Goal: Task Accomplishment & Management: Complete application form

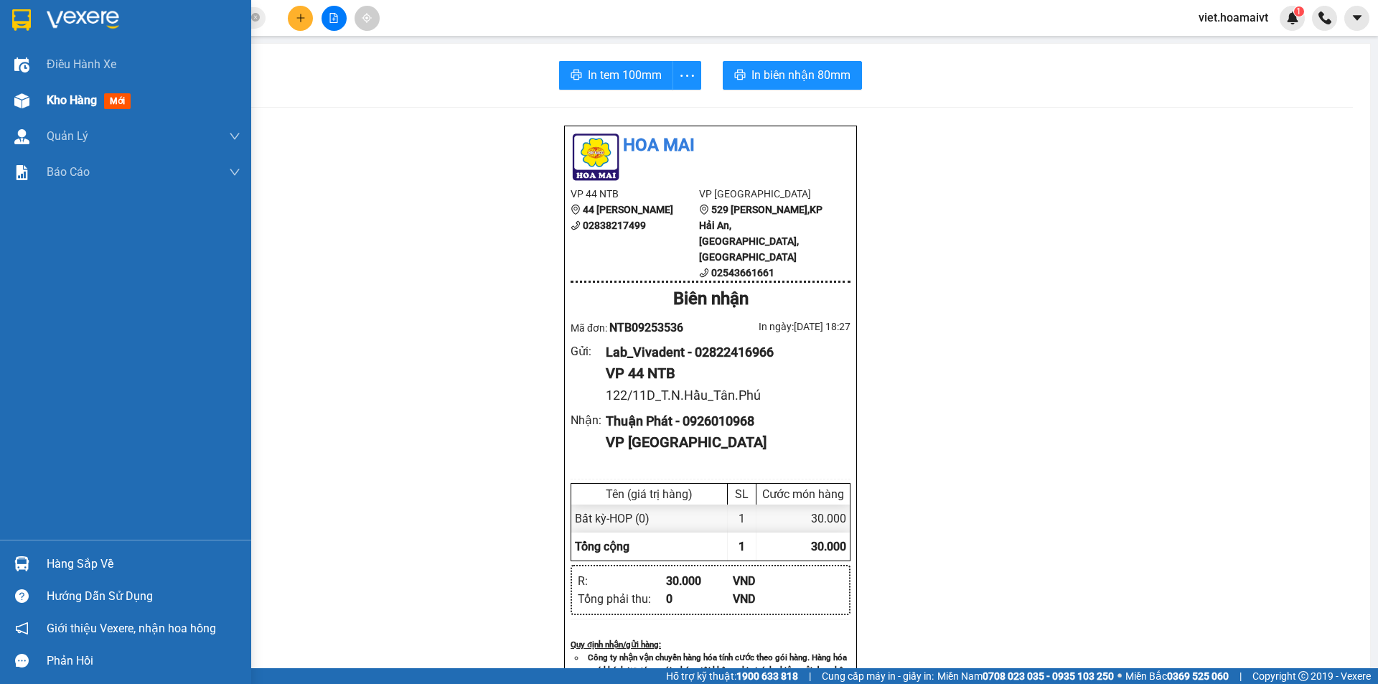
click at [85, 98] on span "Kho hàng" at bounding box center [72, 100] width 50 height 14
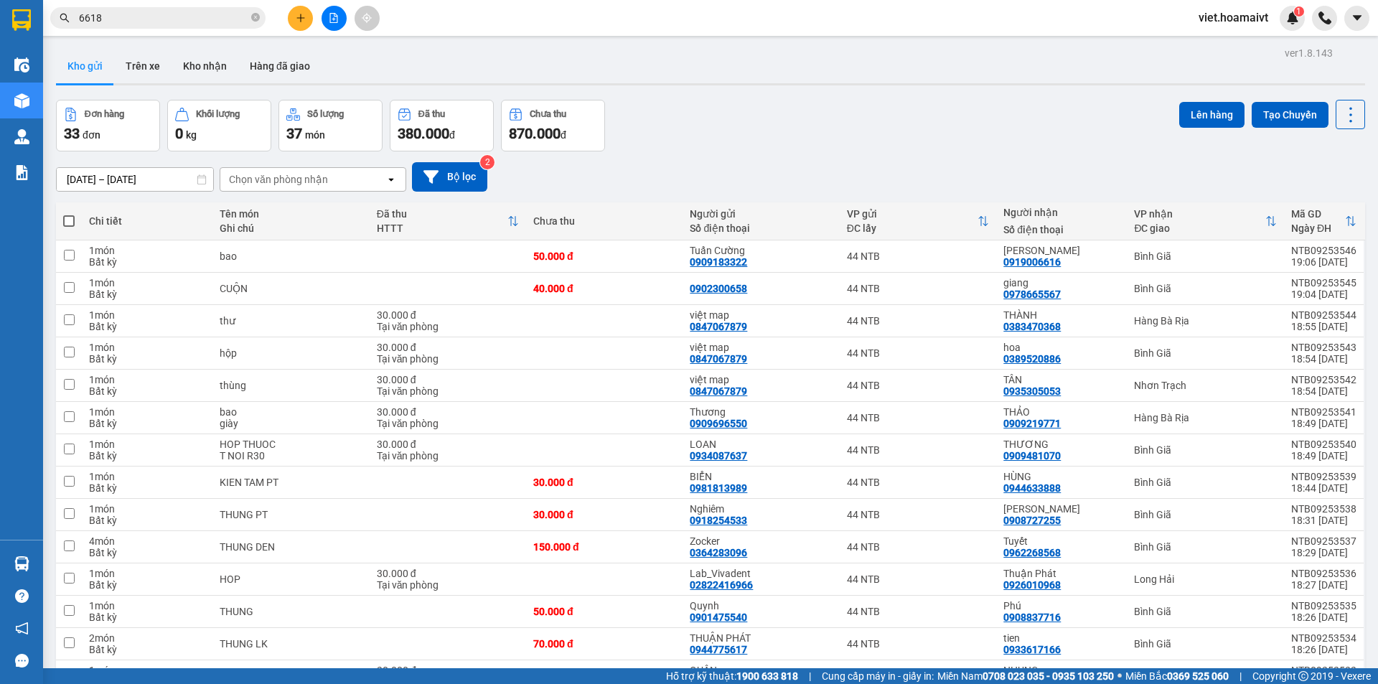
click at [337, 185] on div "Chọn văn phòng nhận" at bounding box center [302, 179] width 165 height 23
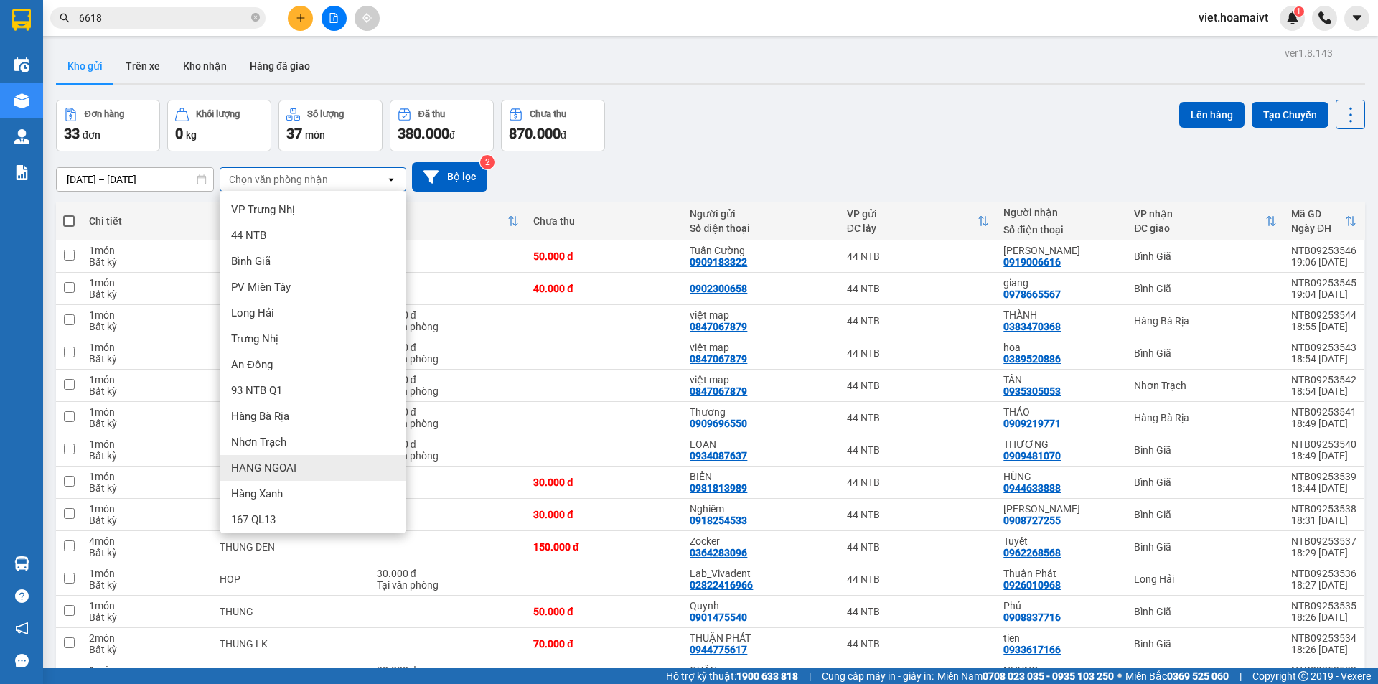
drag, startPoint x: 306, startPoint y: 469, endPoint x: 306, endPoint y: 454, distance: 14.4
click at [306, 465] on div "HANG NGOAI" at bounding box center [313, 468] width 187 height 26
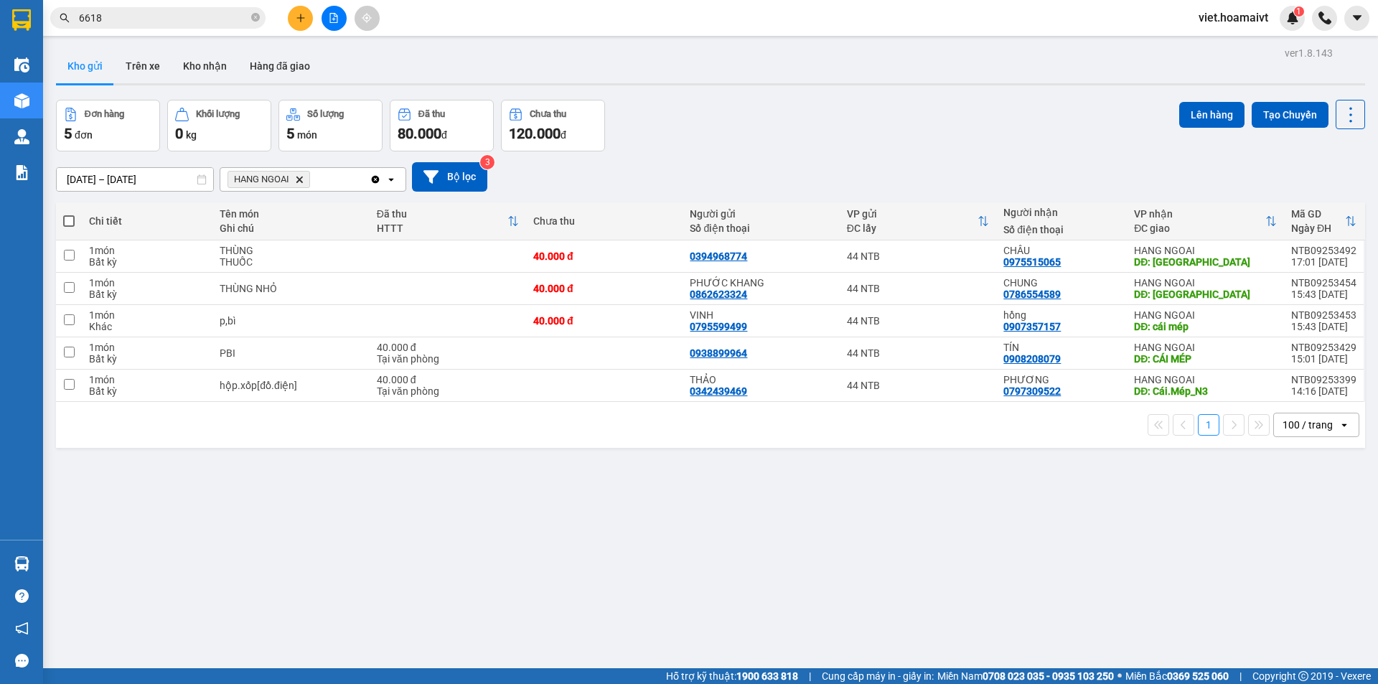
click at [297, 177] on icon "Delete" at bounding box center [299, 179] width 9 height 9
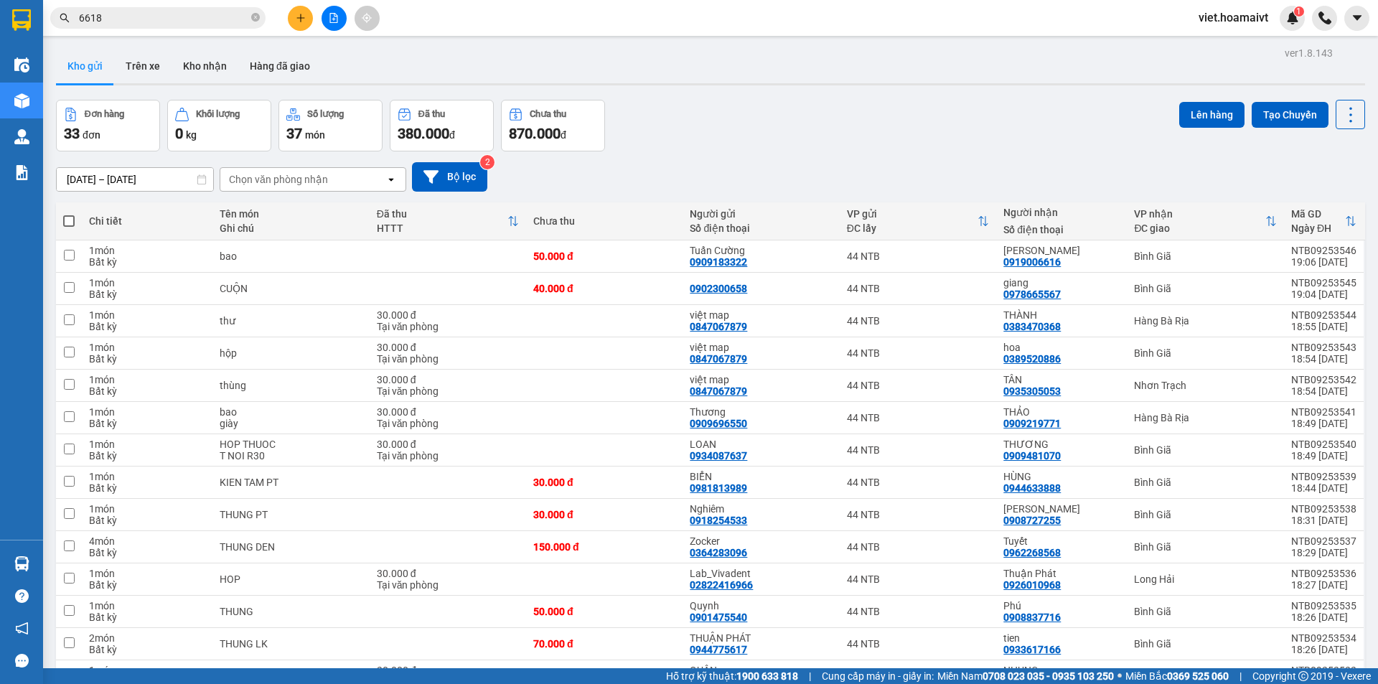
click at [296, 184] on div "Chọn văn phòng nhận" at bounding box center [278, 179] width 99 height 14
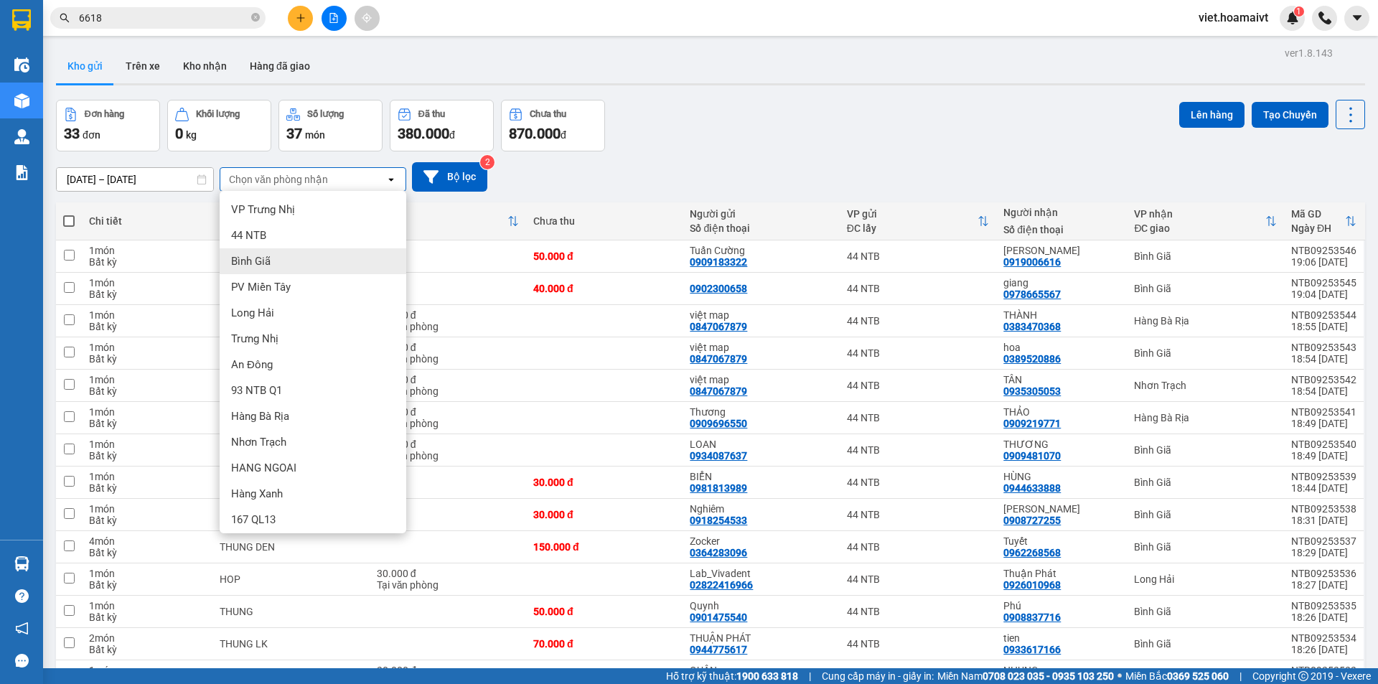
click at [274, 261] on div "Bình Giã" at bounding box center [313, 261] width 187 height 26
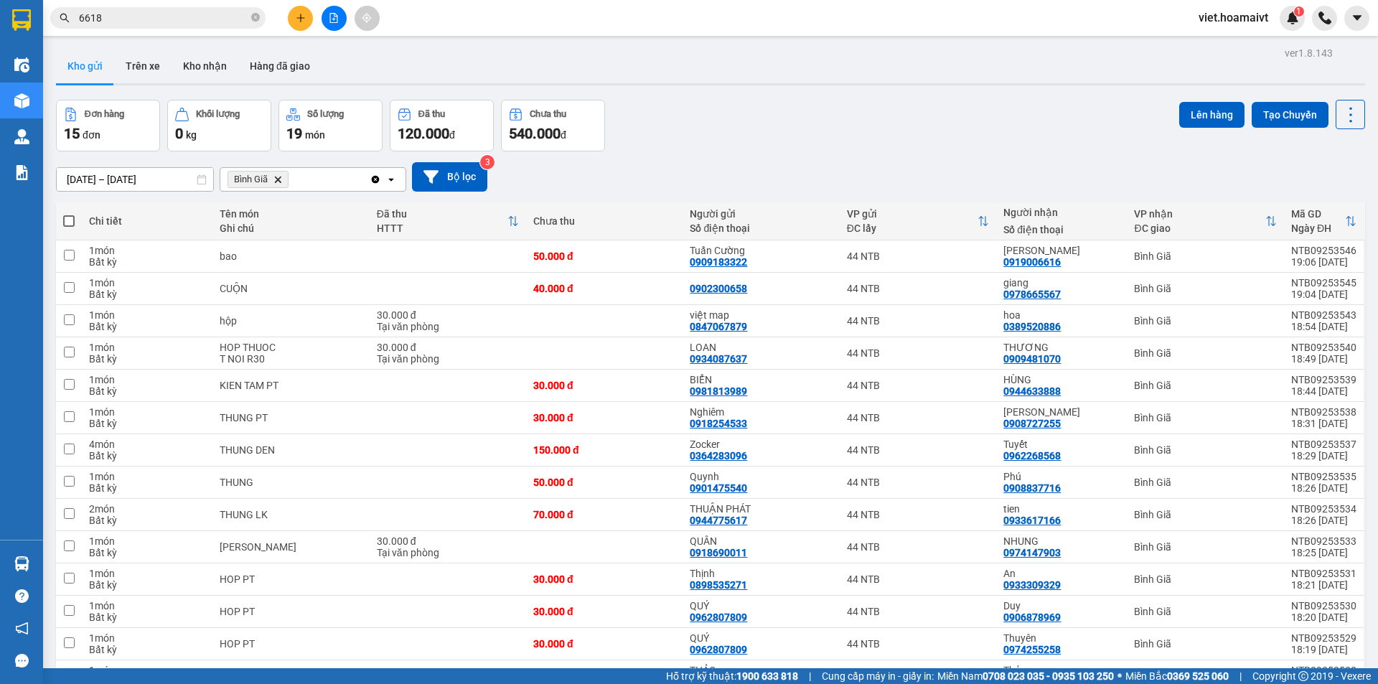
click at [282, 181] on icon "Delete" at bounding box center [277, 179] width 9 height 9
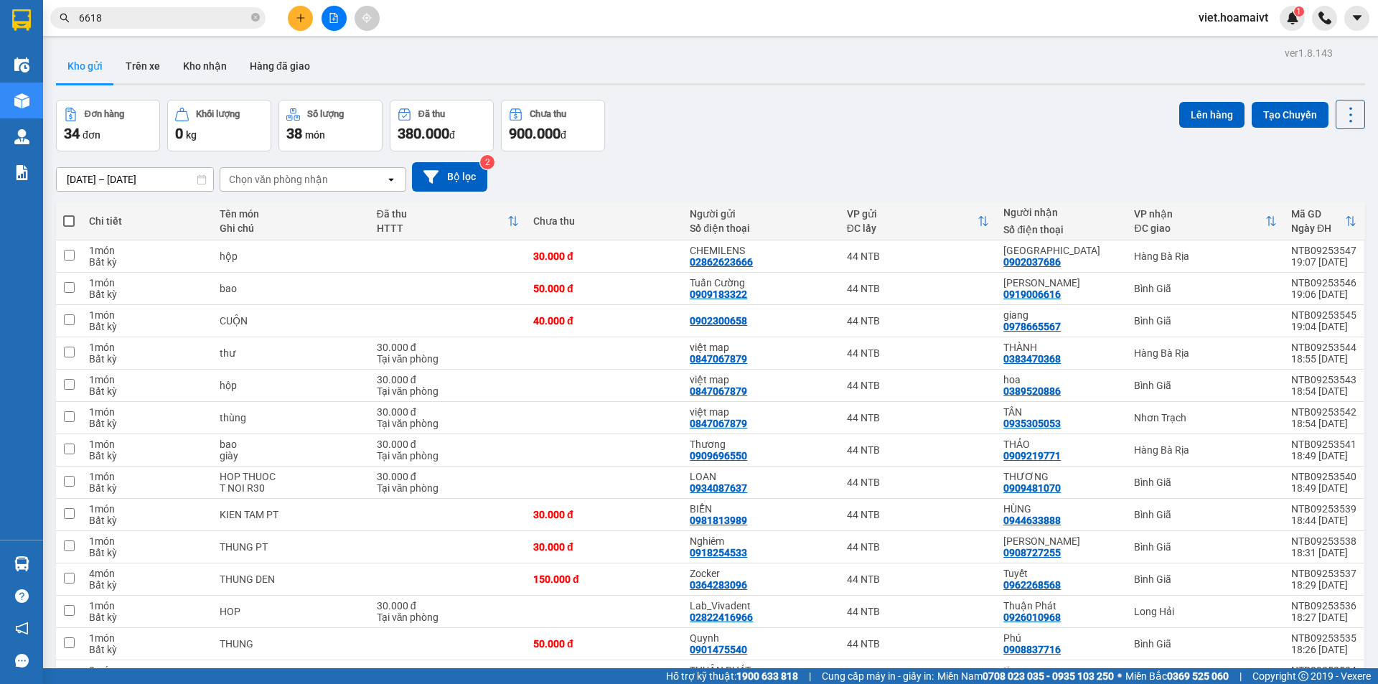
click at [317, 178] on div "Chọn văn phòng nhận" at bounding box center [278, 179] width 99 height 14
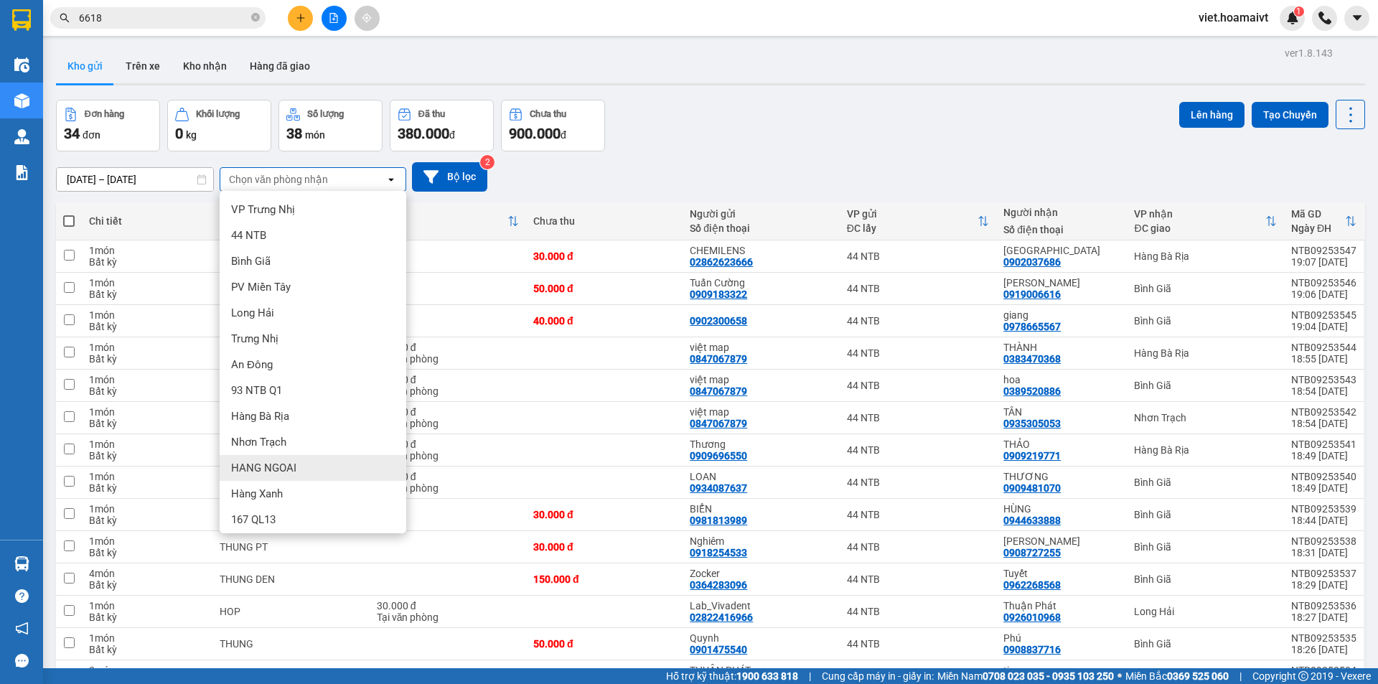
click at [306, 471] on div "HANG NGOAI" at bounding box center [313, 468] width 187 height 26
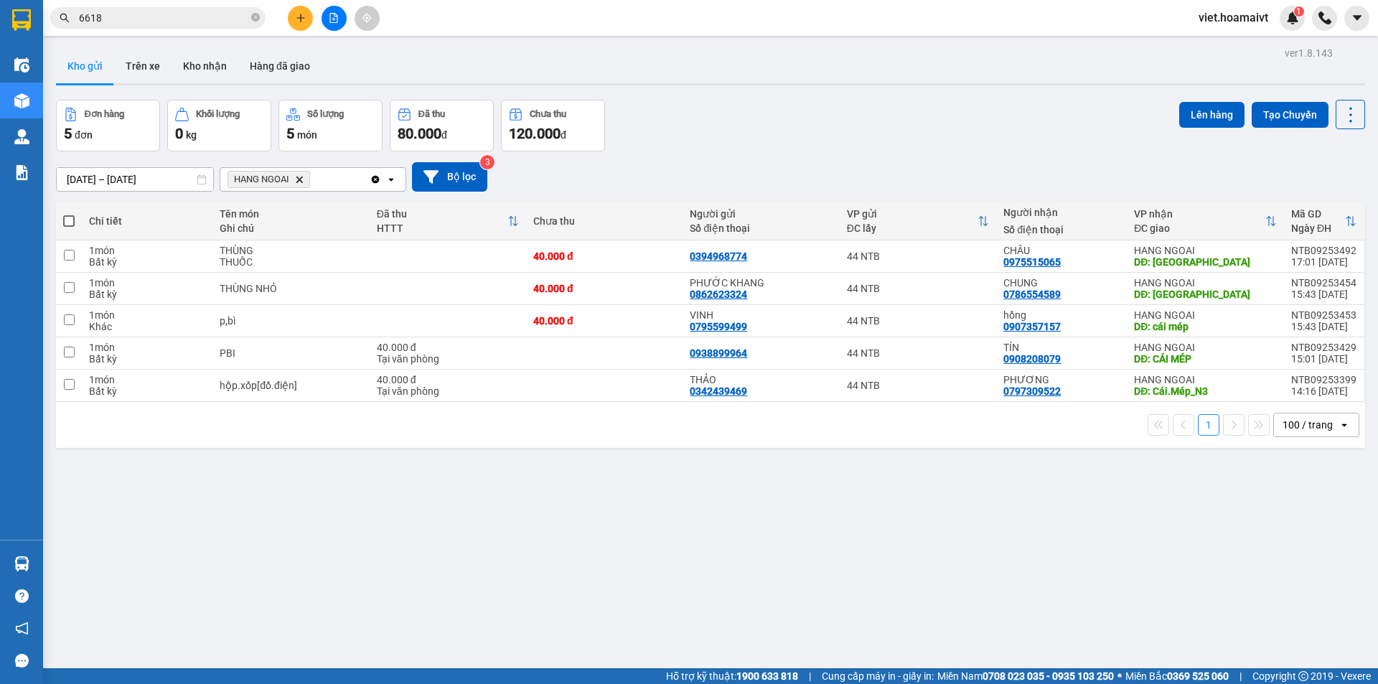
click at [300, 182] on icon "Delete" at bounding box center [299, 179] width 9 height 9
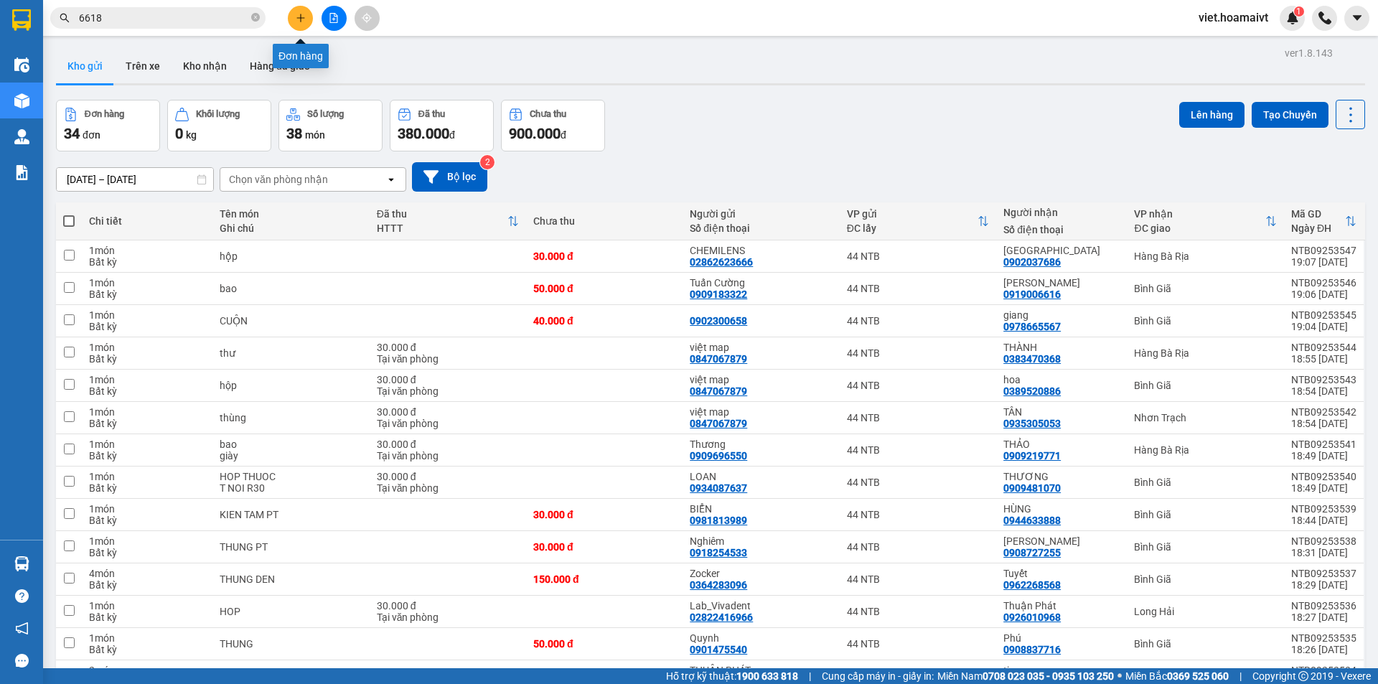
click at [304, 17] on icon "plus" at bounding box center [301, 18] width 10 height 10
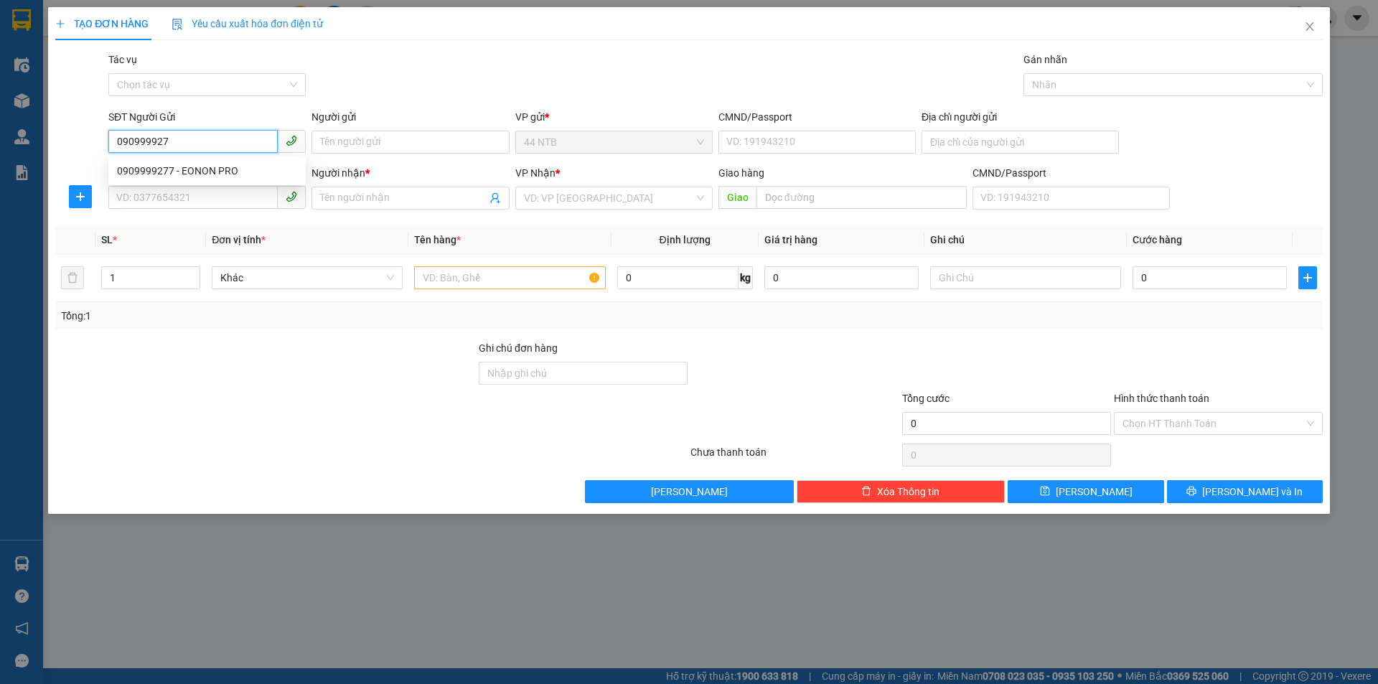
type input "0909999277"
click at [188, 174] on div "0909999277 - EONON PRO" at bounding box center [207, 171] width 180 height 16
type input "EONON PRO"
type input "0962569256"
type input "[PERSON_NAME]"
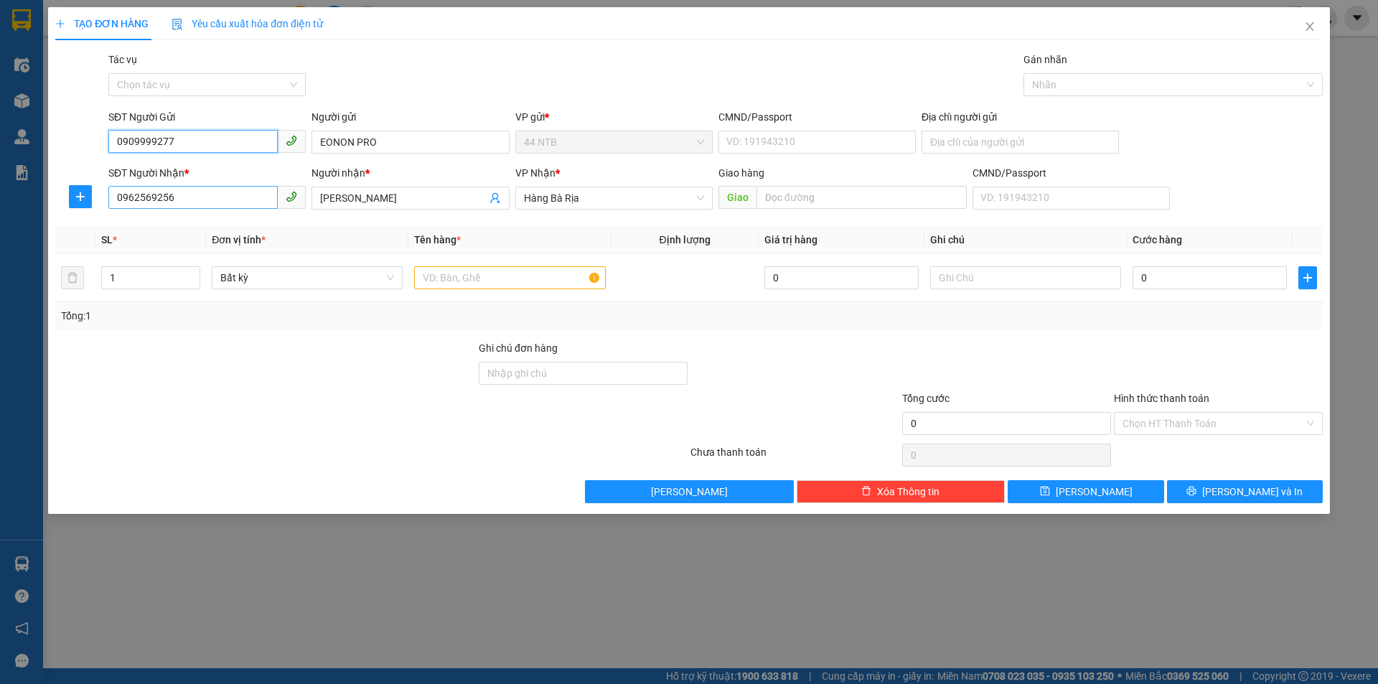
type input "0909999277"
click at [190, 202] on input "0962569256" at bounding box center [192, 197] width 169 height 23
type input "0"
type input "0902821218"
click at [161, 230] on div "0902821218 - PHI" at bounding box center [207, 227] width 180 height 16
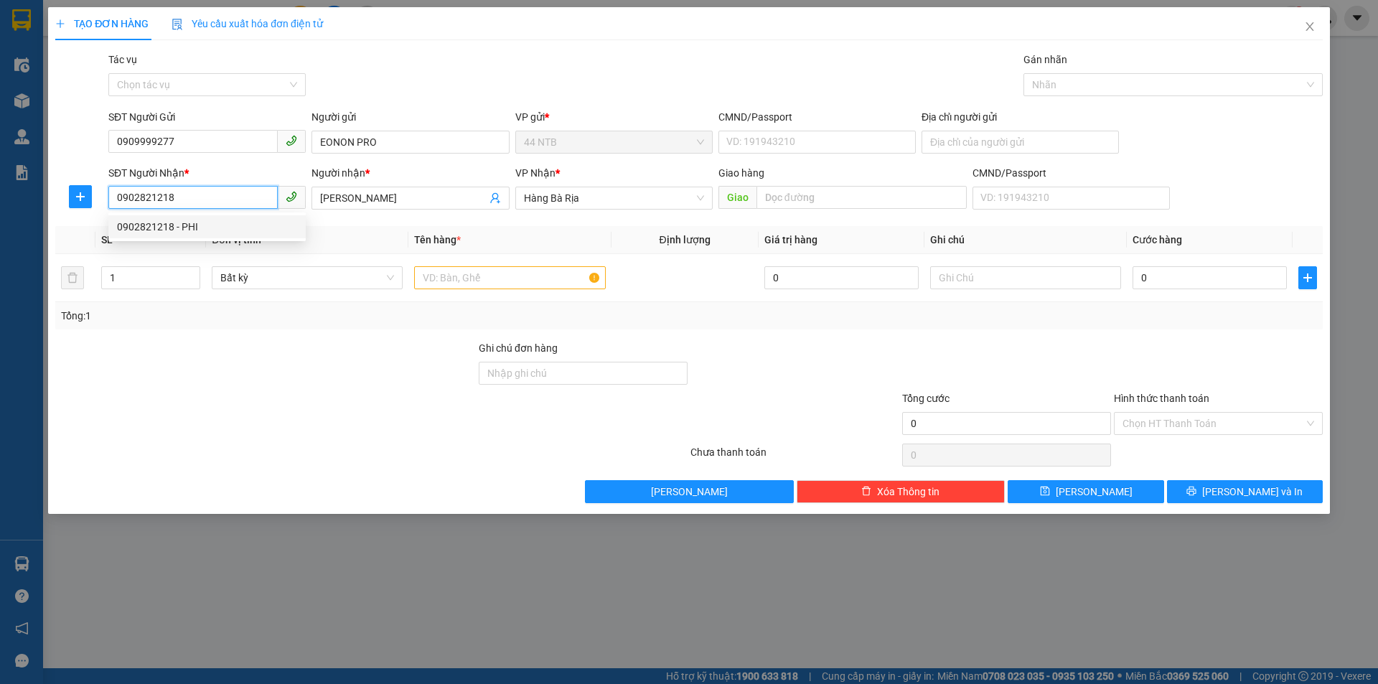
type input "PHI"
type input "0902821218"
click at [497, 276] on input "text" at bounding box center [509, 277] width 191 height 23
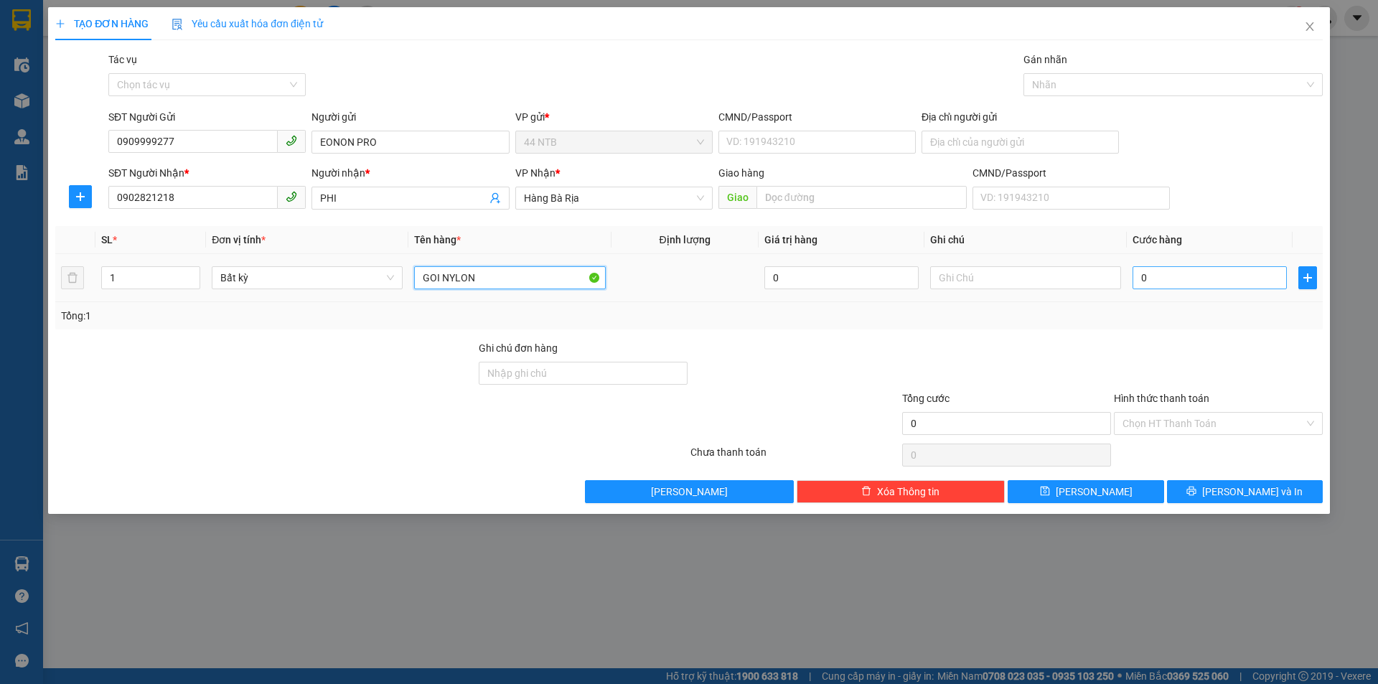
type input "GOI NYLON"
click at [1150, 276] on input "0" at bounding box center [1209, 277] width 154 height 23
type input "3"
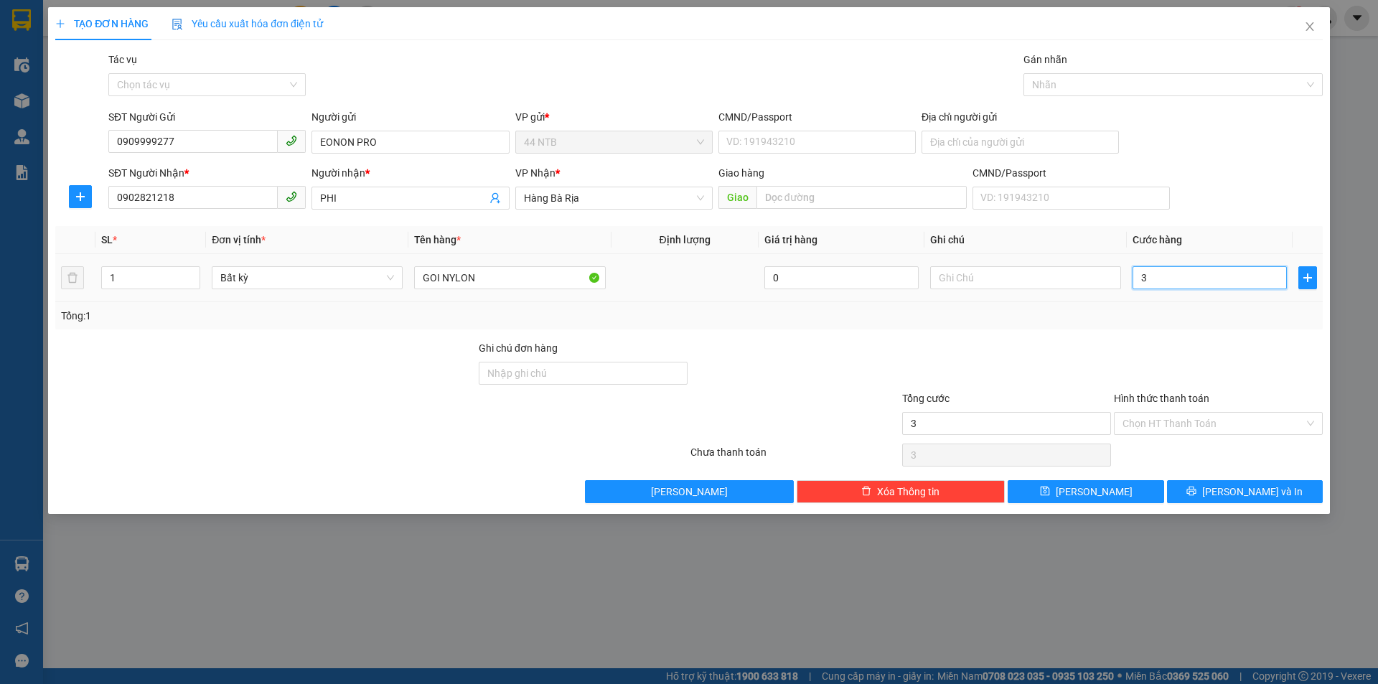
type input "30"
type input "30.000"
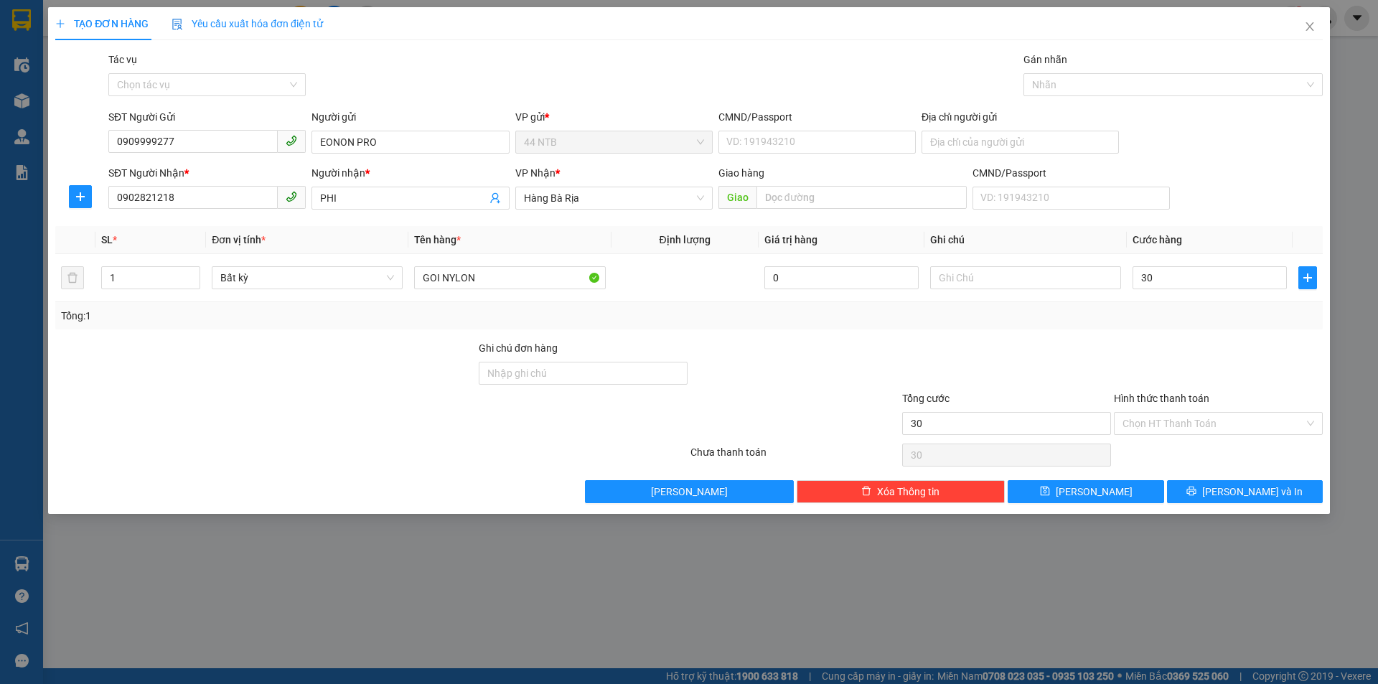
type input "30.000"
click at [1248, 477] on div "Transit Pickup Surcharge Ids Transit Deliver Surcharge Ids Transit Deliver Surc…" at bounding box center [688, 277] width 1267 height 451
click at [1247, 481] on button "[PERSON_NAME] và In" at bounding box center [1245, 491] width 156 height 23
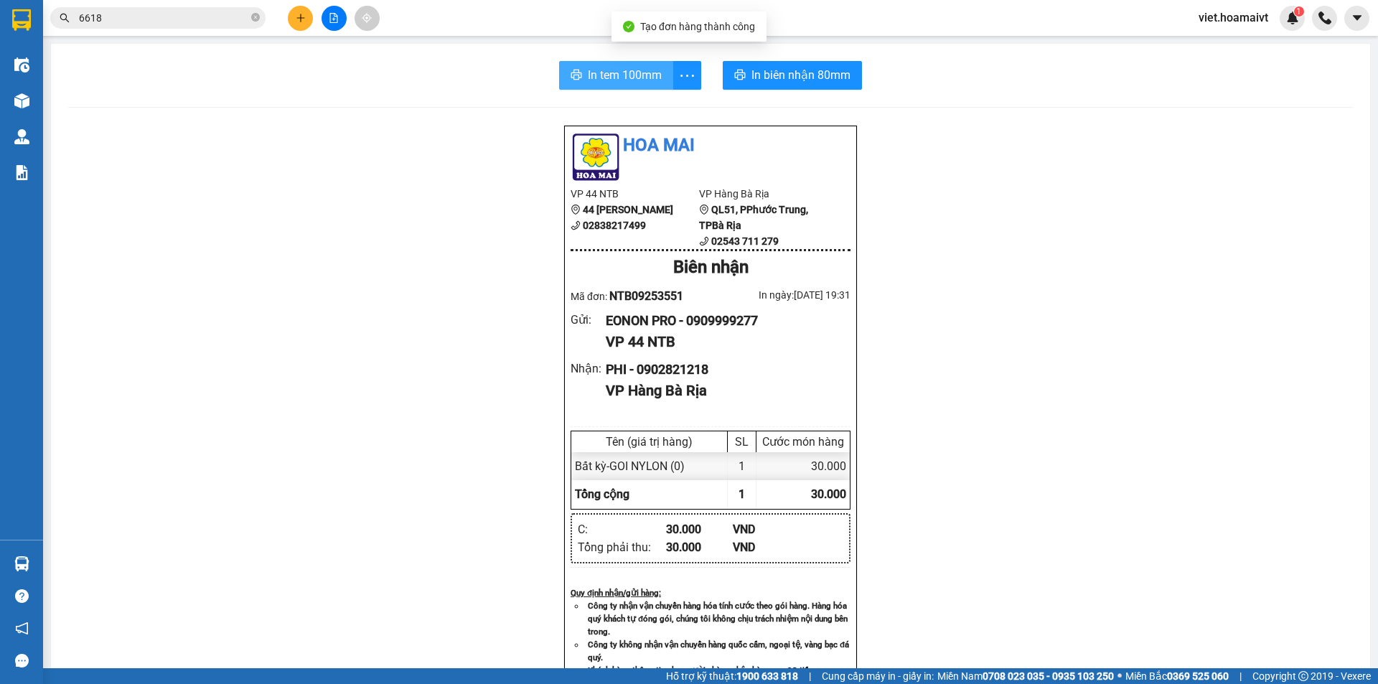
drag, startPoint x: 599, startPoint y: 67, endPoint x: 607, endPoint y: 71, distance: 9.0
click at [599, 67] on span "In tem 100mm" at bounding box center [625, 75] width 74 height 18
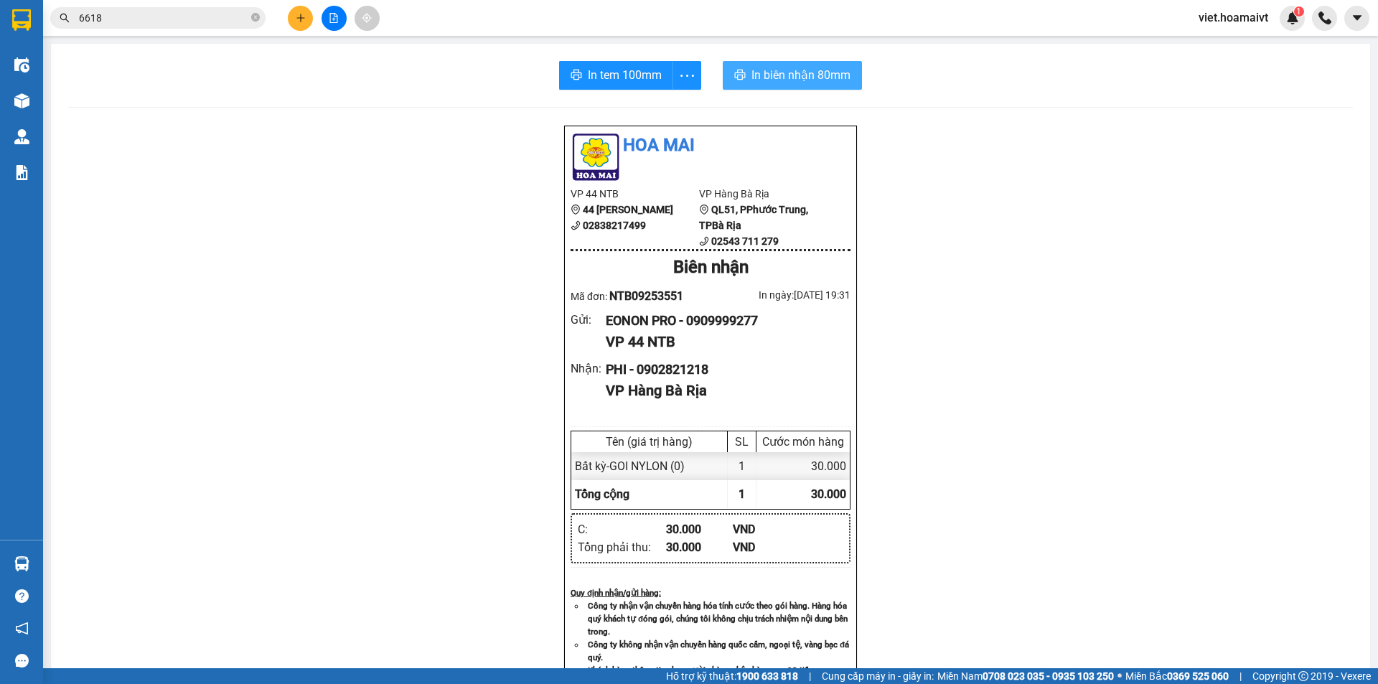
click at [739, 68] on button "In biên nhận 80mm" at bounding box center [792, 75] width 139 height 29
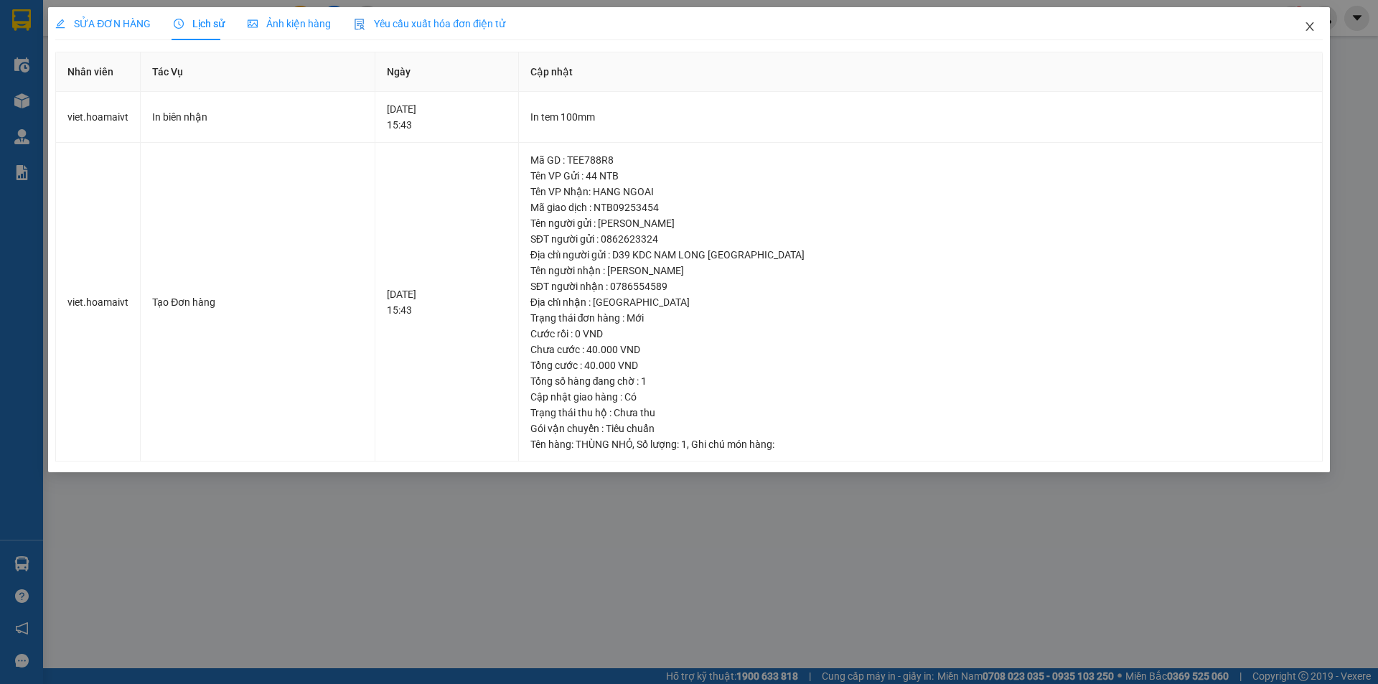
click at [1311, 22] on icon "close" at bounding box center [1309, 26] width 11 height 11
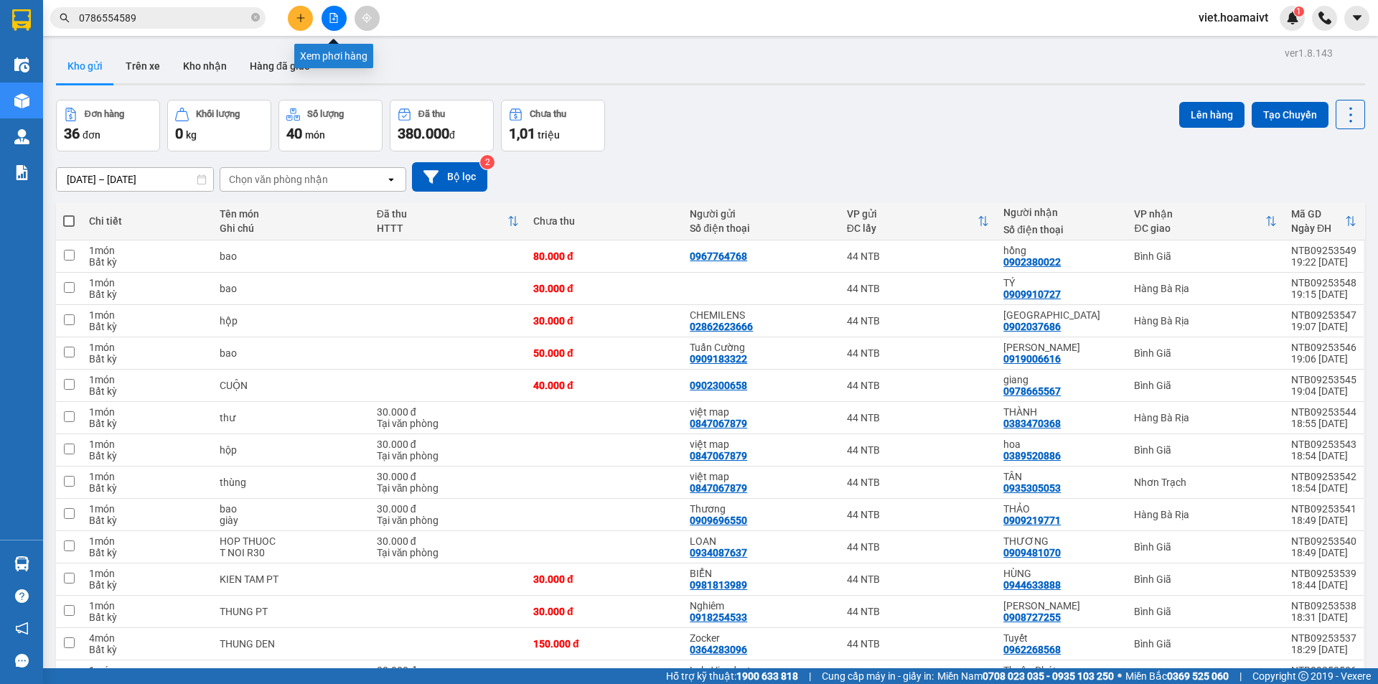
click at [342, 19] on button at bounding box center [333, 18] width 25 height 25
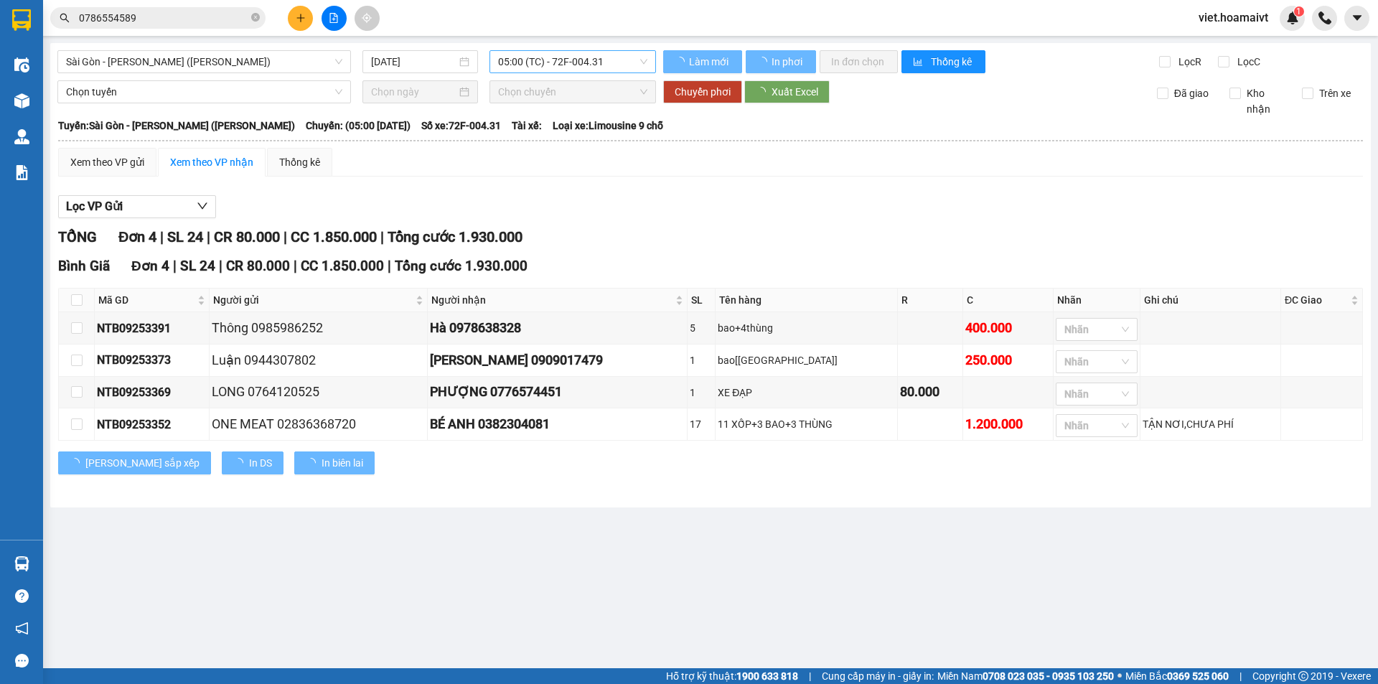
click at [558, 65] on span "05:00 (TC) - 72F-004.31" at bounding box center [572, 62] width 149 height 22
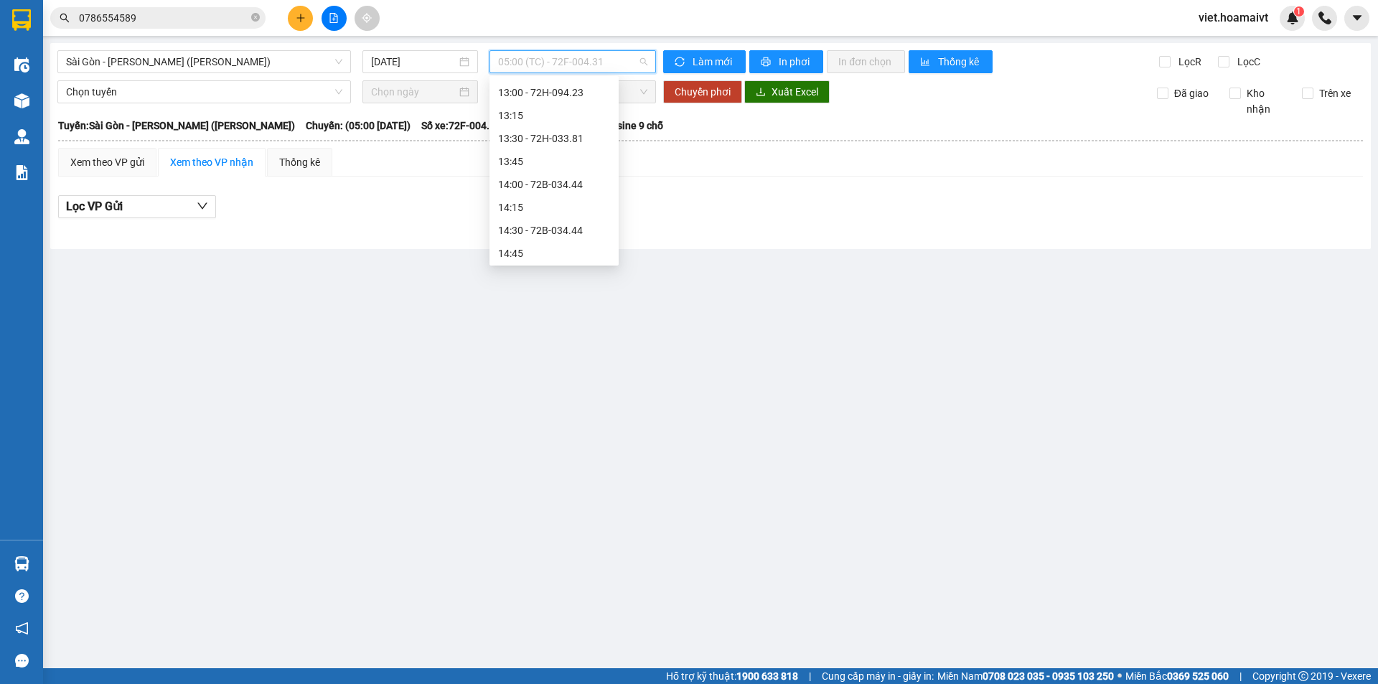
scroll to position [861, 0]
click at [593, 216] on div "15:20 (TC) - 72F-004.32" at bounding box center [554, 217] width 112 height 16
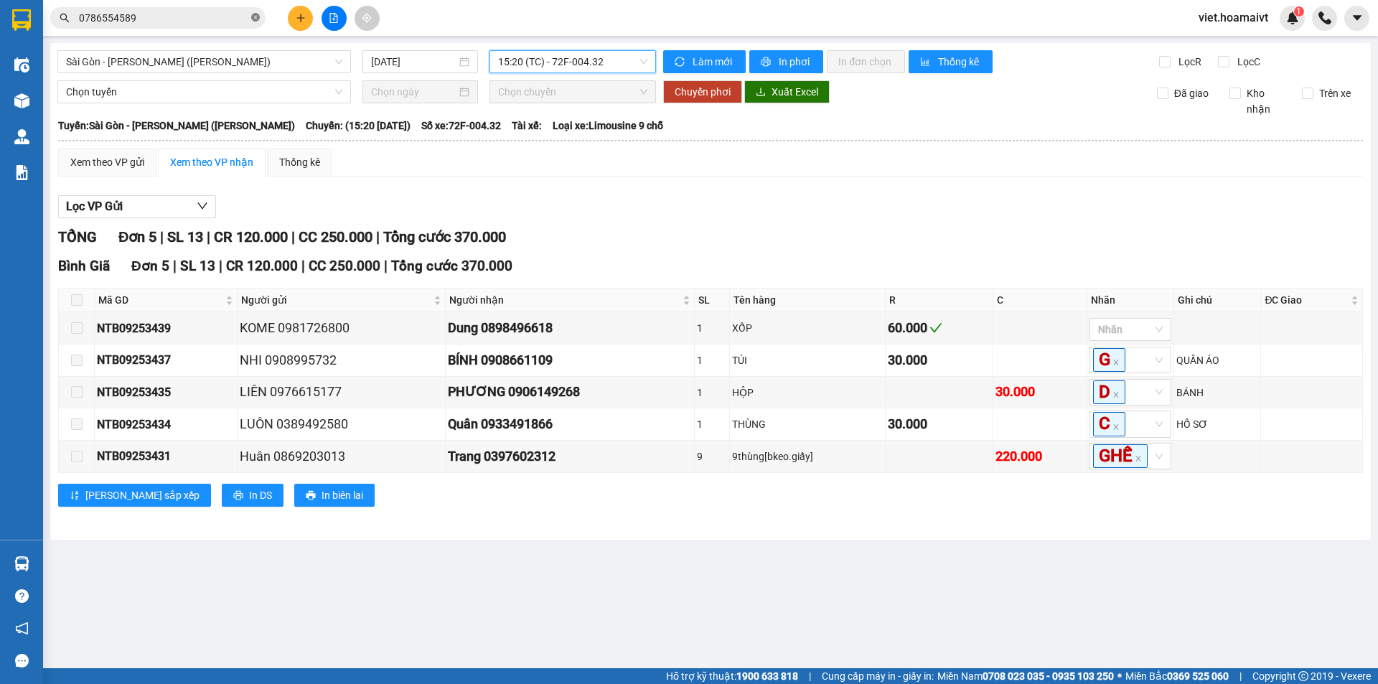
click at [258, 21] on icon "close-circle" at bounding box center [255, 17] width 9 height 9
click at [240, 18] on input "text" at bounding box center [163, 18] width 169 height 16
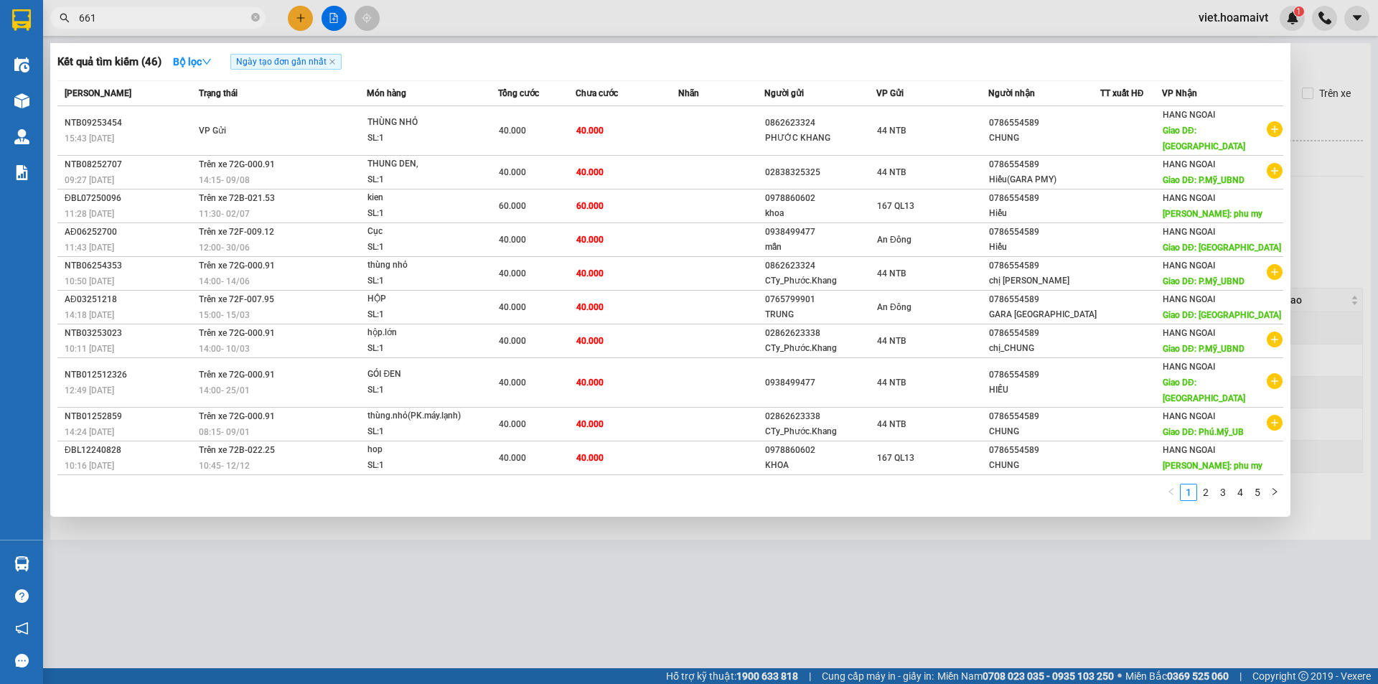
type input "6618"
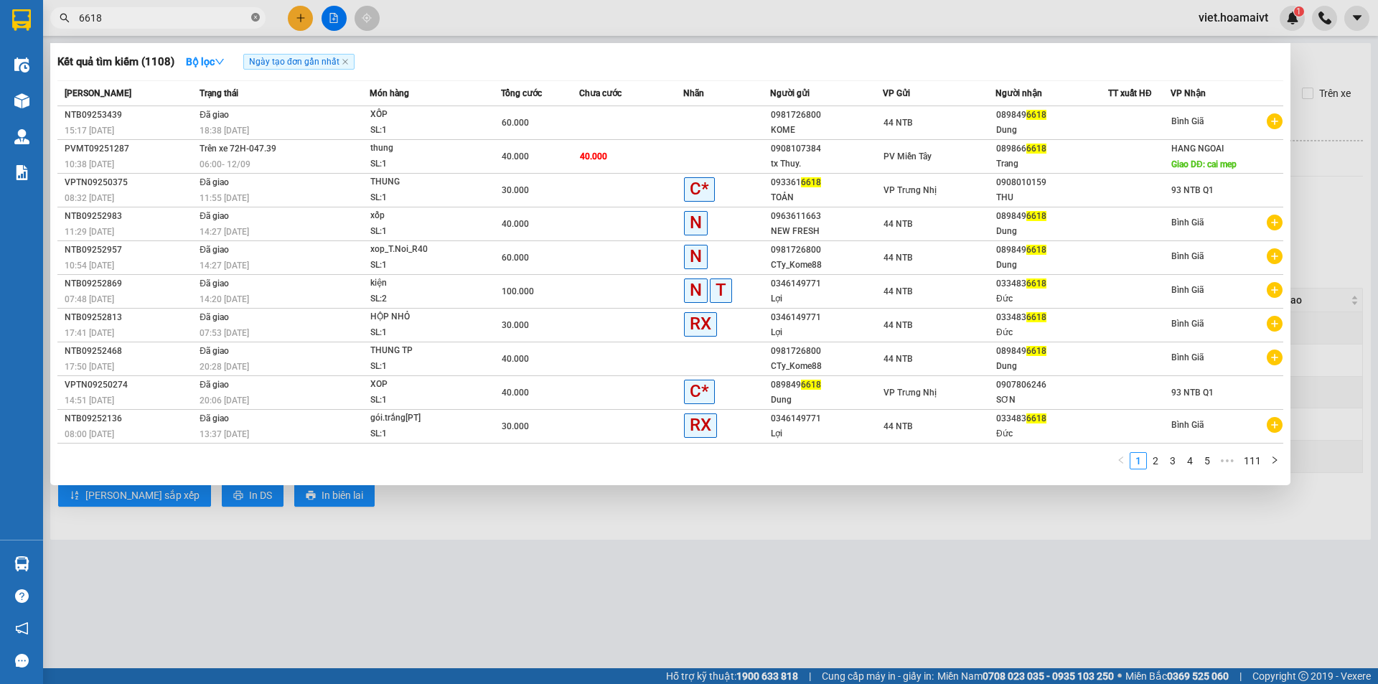
click at [251, 16] on icon "close-circle" at bounding box center [255, 17] width 9 height 9
